Goal: Transaction & Acquisition: Purchase product/service

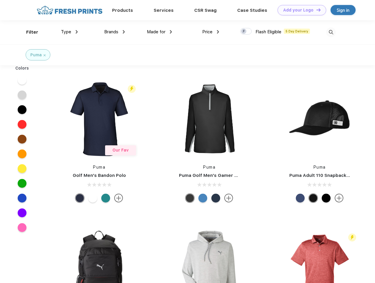
click at [300, 10] on link "Add your Logo Design Tool" at bounding box center [301, 10] width 49 height 10
click at [0, 0] on div "Design Tool" at bounding box center [0, 0] width 0 height 0
click at [316, 10] on link "Add your Logo Design Tool" at bounding box center [301, 10] width 49 height 10
click at [28, 32] on div "Filter" at bounding box center [32, 32] width 12 height 7
click at [69, 32] on span "Type" at bounding box center [66, 31] width 10 height 5
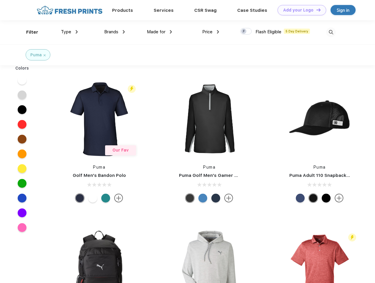
click at [114, 32] on span "Brands" at bounding box center [111, 31] width 14 height 5
click at [159, 32] on span "Made for" at bounding box center [156, 31] width 19 height 5
click at [211, 32] on span "Price" at bounding box center [207, 31] width 10 height 5
click at [246, 31] on div at bounding box center [245, 31] width 11 height 6
click at [244, 31] on input "checkbox" at bounding box center [242, 30] width 4 height 4
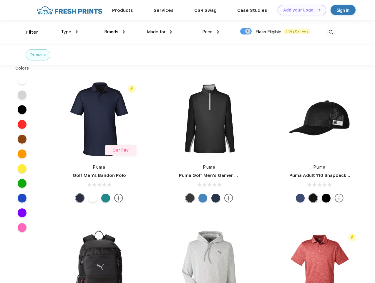
click at [331, 32] on img at bounding box center [331, 32] width 10 height 10
